Goal: Task Accomplishment & Management: Use online tool/utility

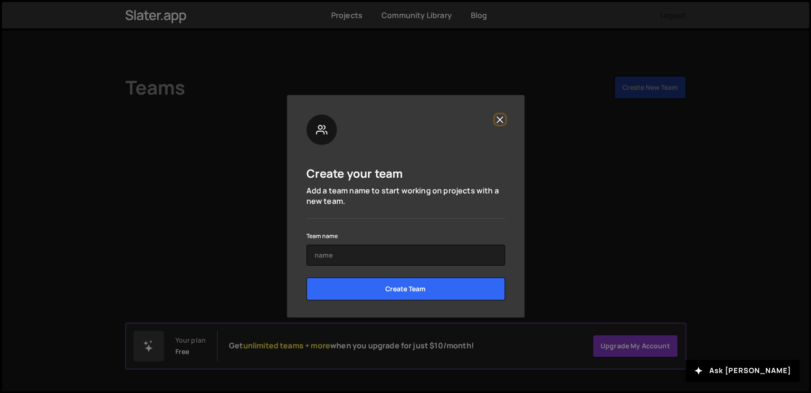
click at [497, 123] on button "Close" at bounding box center [500, 119] width 10 height 10
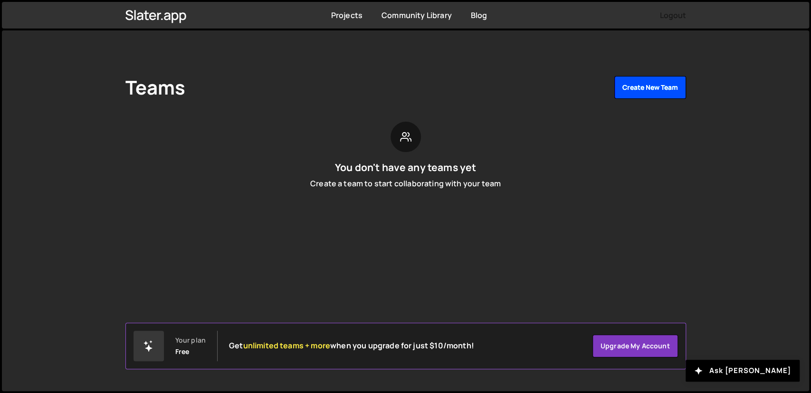
click at [635, 96] on button "Create New Team" at bounding box center [650, 87] width 72 height 23
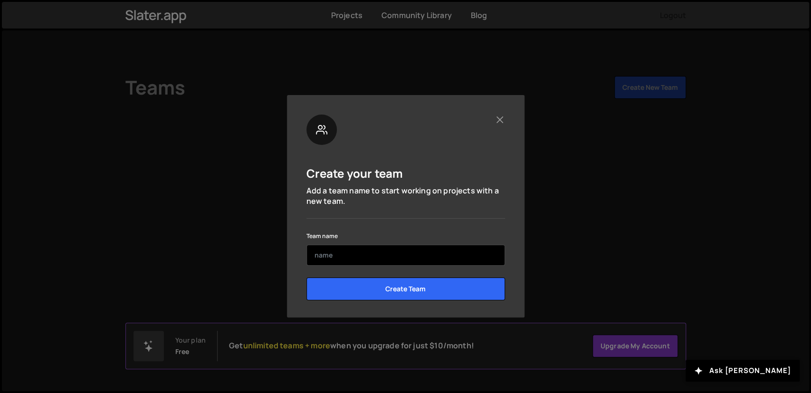
click at [359, 255] on input "text" at bounding box center [405, 255] width 199 height 21
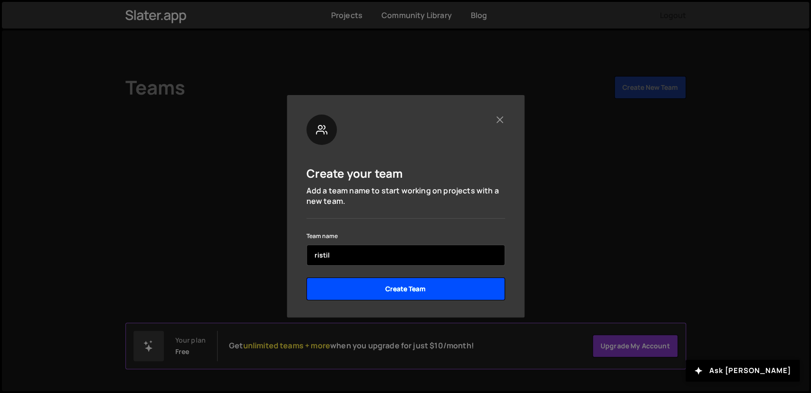
type input "ristil"
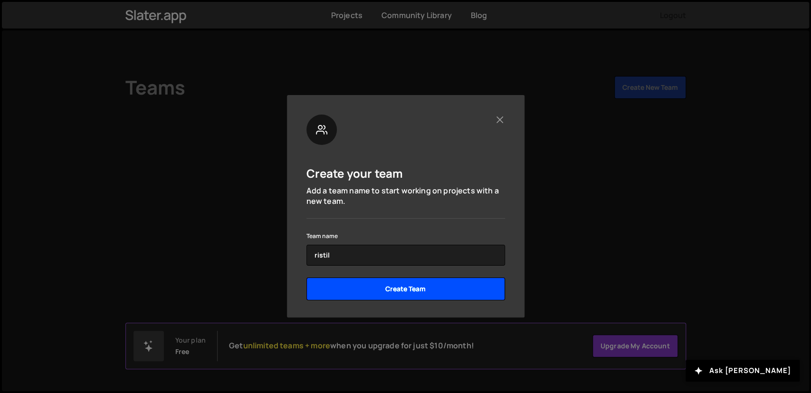
click at [347, 294] on input "Create Team" at bounding box center [405, 288] width 199 height 23
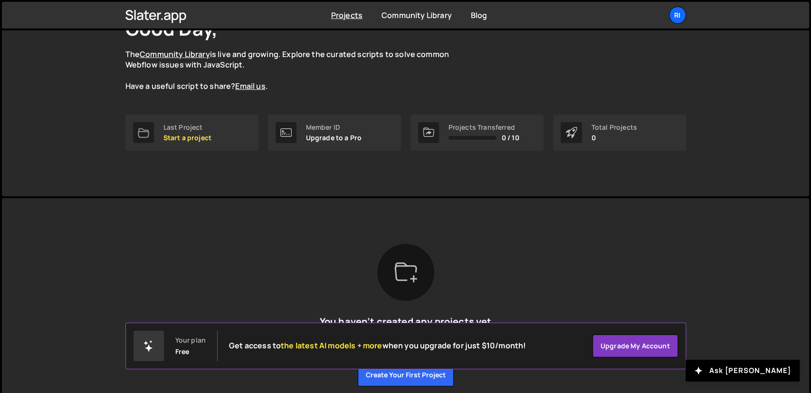
scroll to position [76, 0]
click at [176, 141] on p "Start a project" at bounding box center [187, 138] width 48 height 8
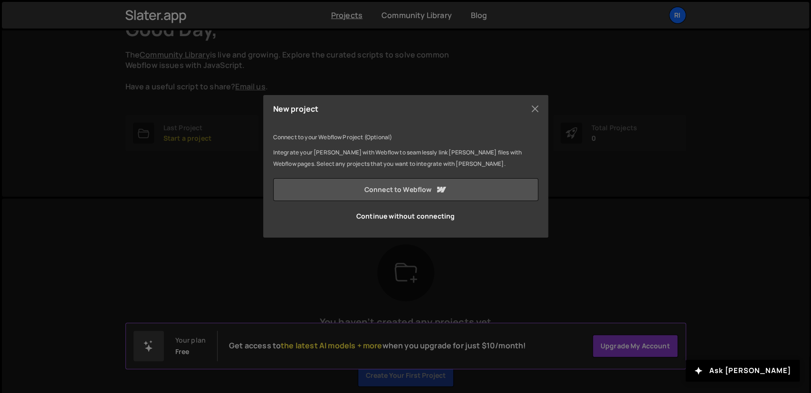
click at [396, 188] on link "Connect to Webflow" at bounding box center [405, 189] width 265 height 23
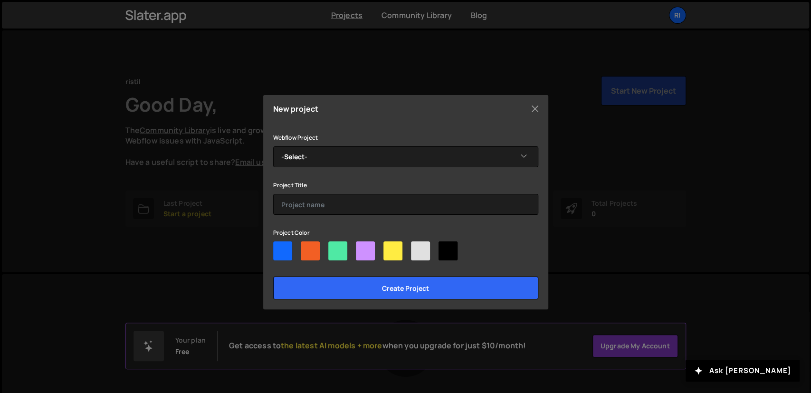
click at [311, 249] on div at bounding box center [310, 250] width 19 height 19
click at [307, 247] on input"] "radio" at bounding box center [304, 244] width 6 height 6
radio input"] "true"
click at [342, 168] on div "Webflow Project -Select- Rostom's Dapper Site Project Title Project Color Creat…" at bounding box center [405, 216] width 265 height 168
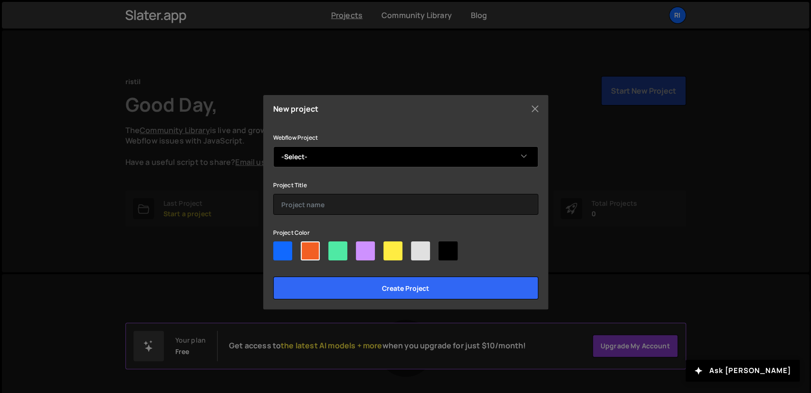
click at [273, 146] on select "-Select- [PERSON_NAME]'s Dapper Site" at bounding box center [405, 156] width 265 height 21
select select "68eefa5720c7da6ec1bd4375"
click option "Rostom's Dapper Site" at bounding box center [0, 0] width 0 height 0
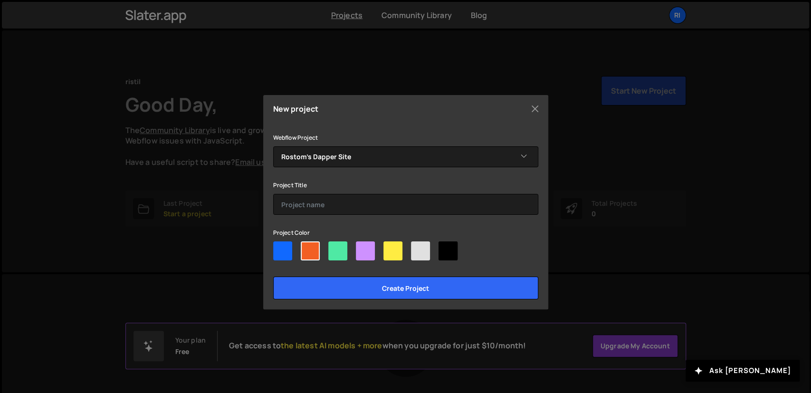
click at [321, 217] on div "Webflow Project -Select- Rostom's Dapper Site Project Title Project Color Creat…" at bounding box center [405, 216] width 265 height 168
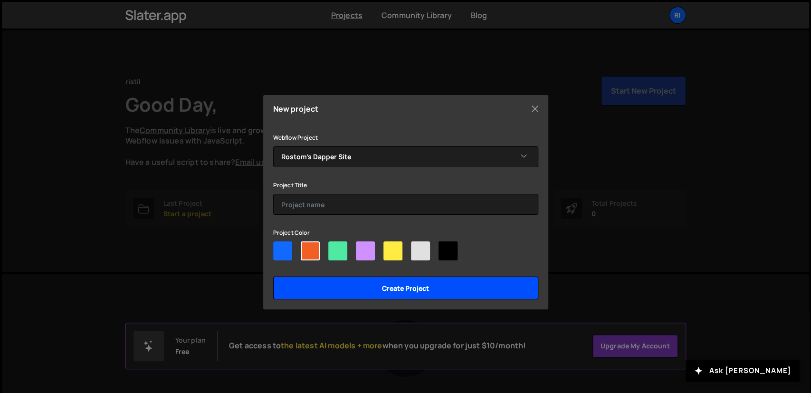
click at [352, 286] on input "Create project" at bounding box center [405, 287] width 265 height 23
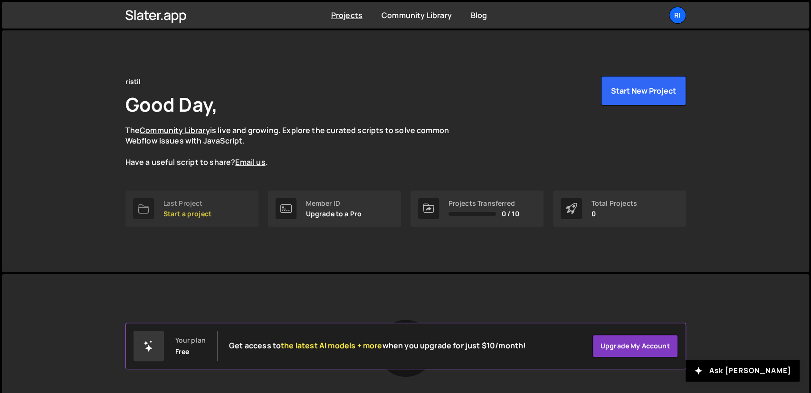
click at [212, 204] on link "Last Project Start a project" at bounding box center [191, 208] width 133 height 36
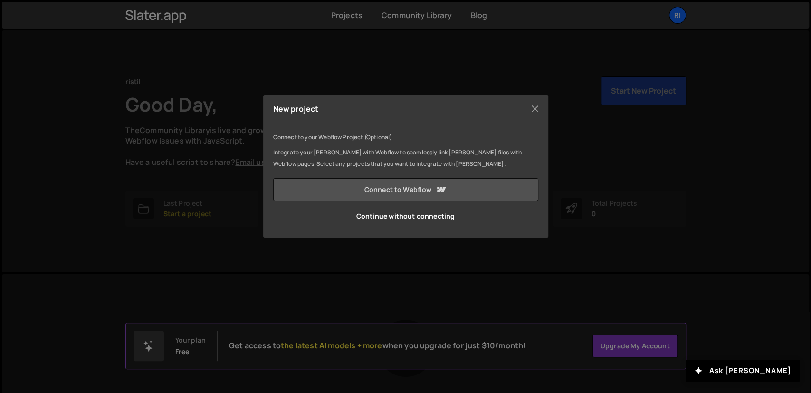
click at [341, 189] on link "Connect to Webflow" at bounding box center [405, 189] width 265 height 23
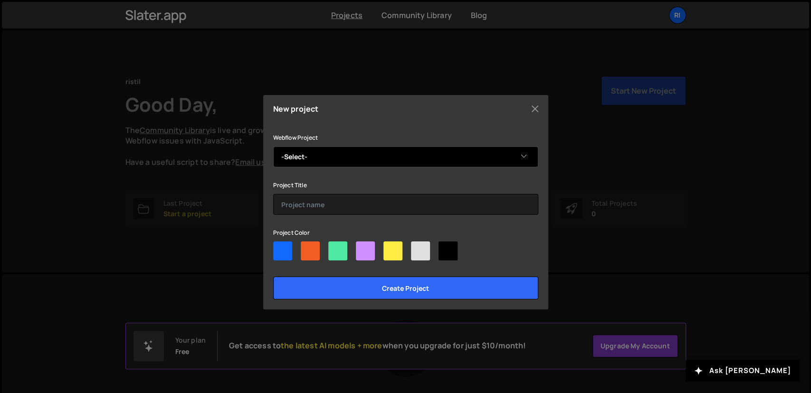
click at [273, 146] on select "-Select- Rostom's Dapper Site" at bounding box center [405, 156] width 265 height 21
select select "68eefa5720c7da6ec1bd4375"
click option "Rostom's Dapper Site" at bounding box center [0, 0] width 0 height 0
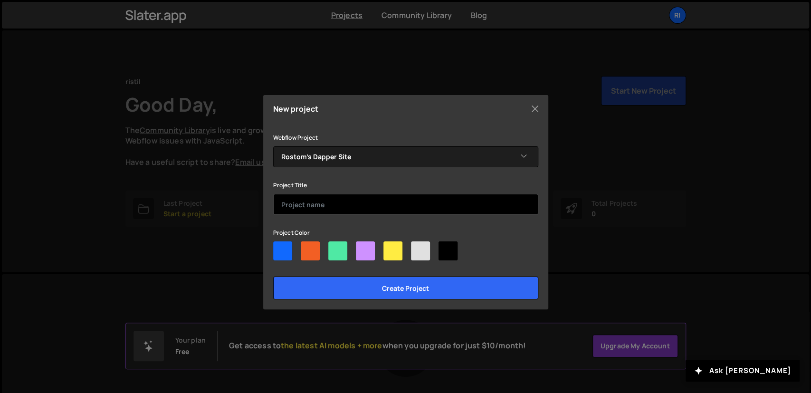
click at [300, 209] on input "text" at bounding box center [405, 204] width 265 height 21
type input "yes"
click at [273, 276] on input "Create project" at bounding box center [405, 287] width 265 height 23
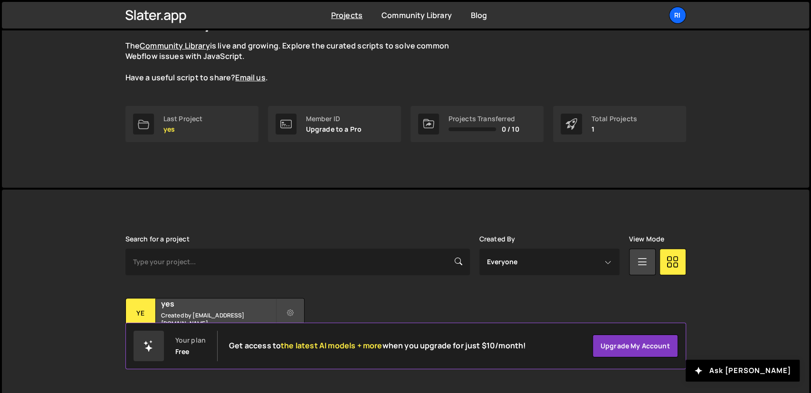
scroll to position [95, 0]
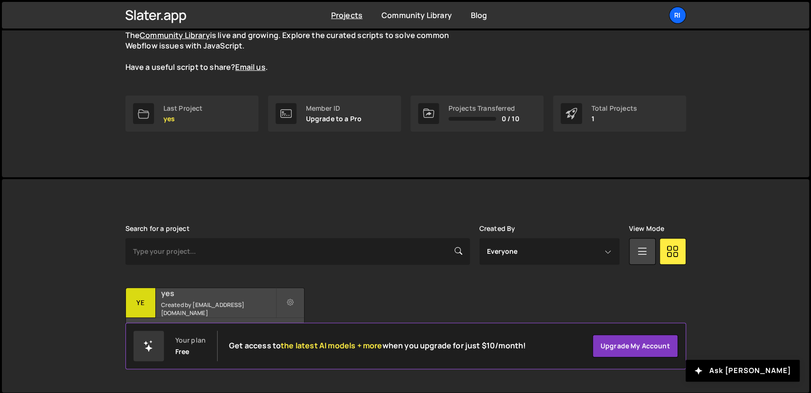
click at [227, 306] on small "Created by rostomitox@gmail.com" at bounding box center [218, 309] width 114 height 16
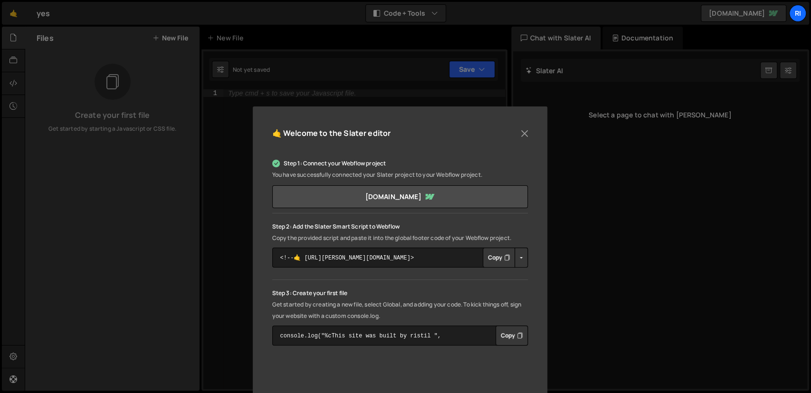
scroll to position [147, 0]
